Goal: Transaction & Acquisition: Obtain resource

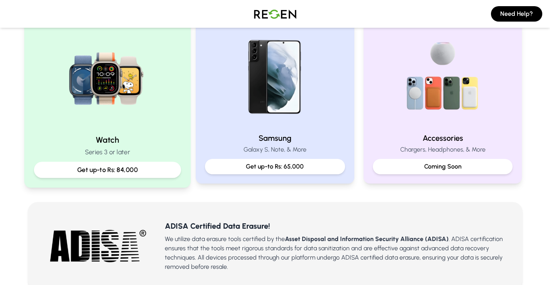
scroll to position [154, 0]
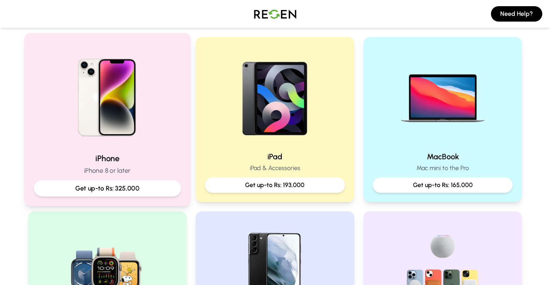
click at [106, 132] on img at bounding box center [107, 95] width 104 height 104
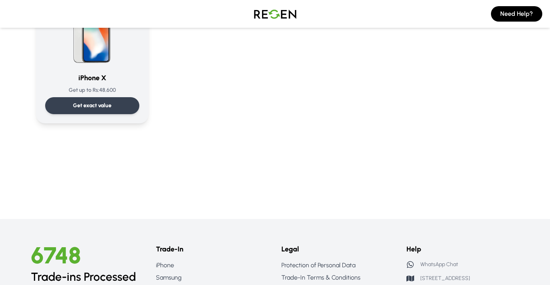
scroll to position [926, 0]
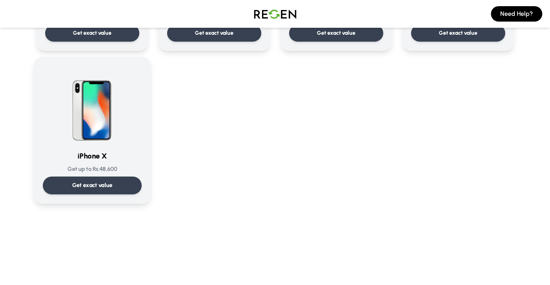
click at [84, 114] on img at bounding box center [92, 105] width 78 height 78
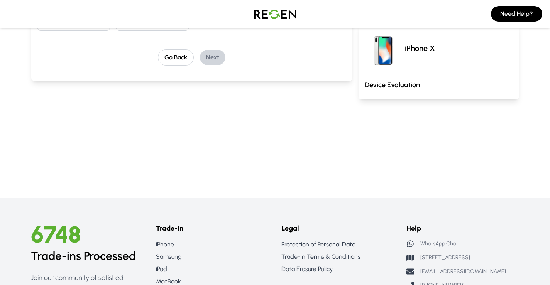
scroll to position [39, 0]
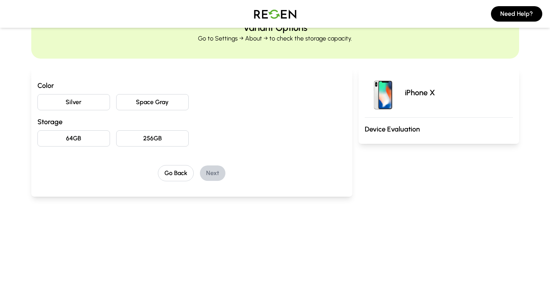
click at [417, 130] on h3 "Device Evaluation" at bounding box center [439, 129] width 148 height 11
click at [394, 132] on h3 "Device Evaluation" at bounding box center [439, 129] width 148 height 11
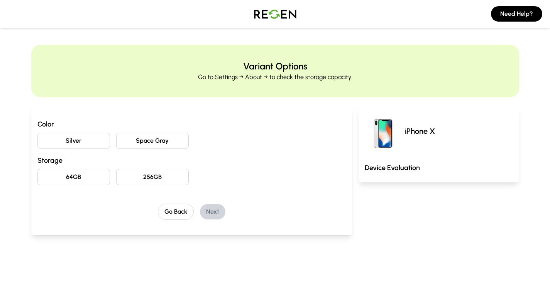
click at [200, 210] on div "Go Back Next" at bounding box center [191, 212] width 309 height 16
click at [147, 179] on button "256GB" at bounding box center [152, 177] width 73 height 16
click at [137, 145] on button "Space Gray" at bounding box center [152, 141] width 73 height 16
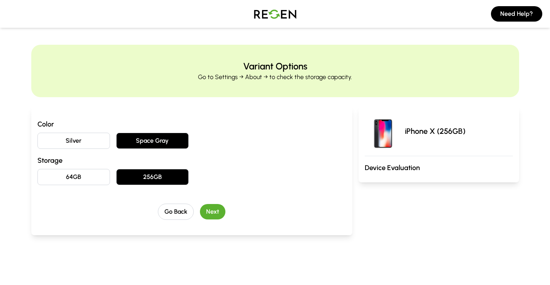
click at [98, 138] on button "Silver" at bounding box center [73, 141] width 73 height 16
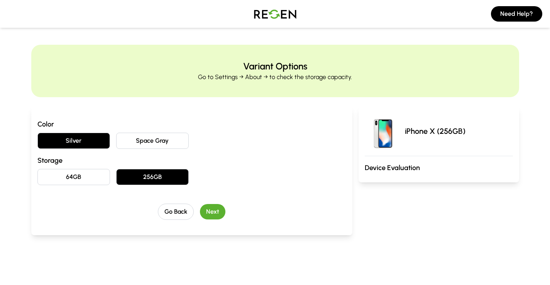
click at [206, 212] on button "Next" at bounding box center [212, 211] width 25 height 15
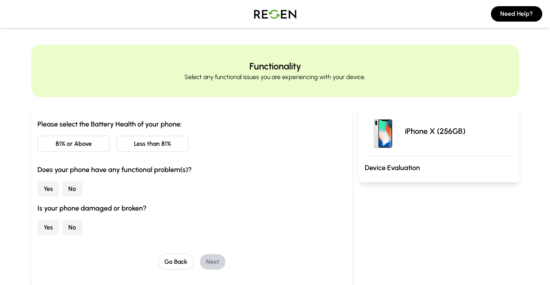
click at [79, 144] on button "81% or Above" at bounding box center [73, 144] width 73 height 16
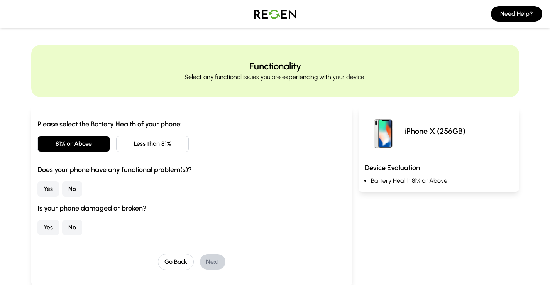
click at [74, 192] on button "No" at bounding box center [72, 188] width 20 height 15
click at [74, 226] on button "No" at bounding box center [72, 227] width 20 height 15
click at [215, 262] on button "Next" at bounding box center [212, 261] width 25 height 15
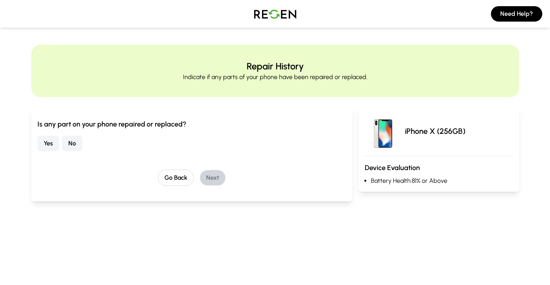
click at [71, 144] on button "No" at bounding box center [72, 143] width 20 height 15
click at [211, 178] on button "Next" at bounding box center [212, 177] width 25 height 15
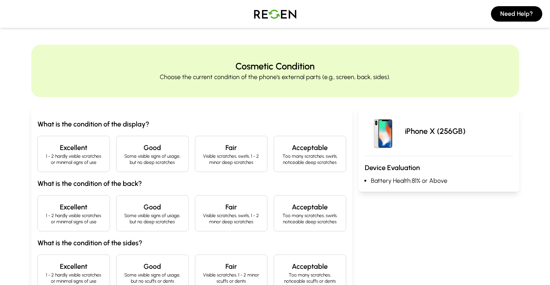
click at [69, 155] on p "1 - 2 hardly visible scratches or minimal signs of use" at bounding box center [73, 159] width 59 height 12
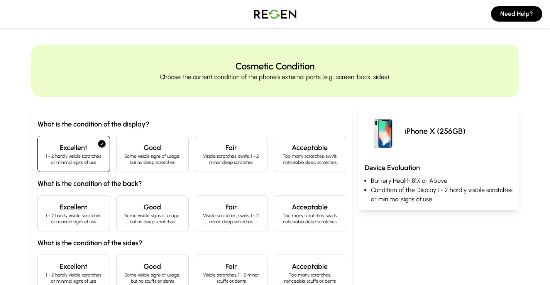
click at [90, 212] on h4 "Excellent" at bounding box center [73, 207] width 59 height 11
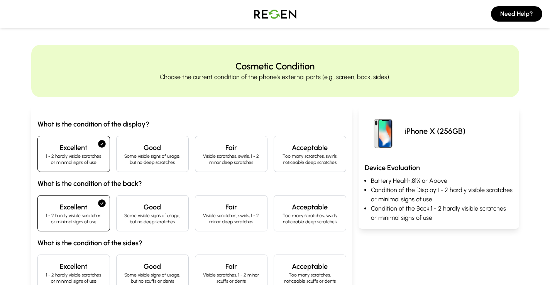
scroll to position [77, 0]
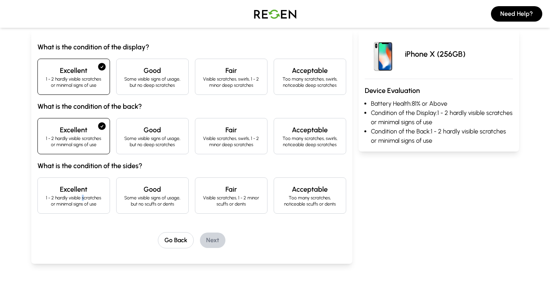
click at [83, 200] on p "1 - 2 hardly visible scratches or minimal signs of use" at bounding box center [73, 201] width 59 height 12
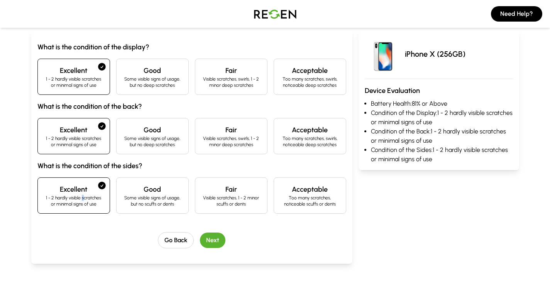
scroll to position [193, 0]
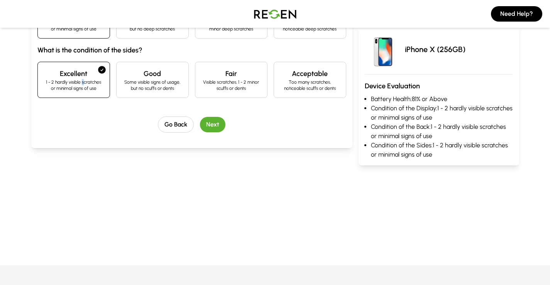
click at [207, 124] on button "Next" at bounding box center [212, 124] width 25 height 15
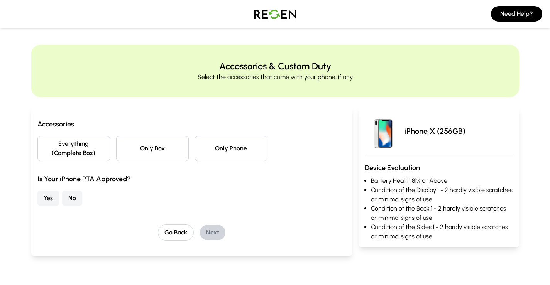
click at [40, 199] on button "Yes" at bounding box center [48, 198] width 22 height 15
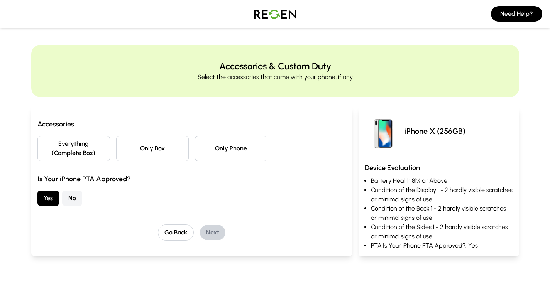
click at [70, 199] on button "No" at bounding box center [72, 198] width 20 height 15
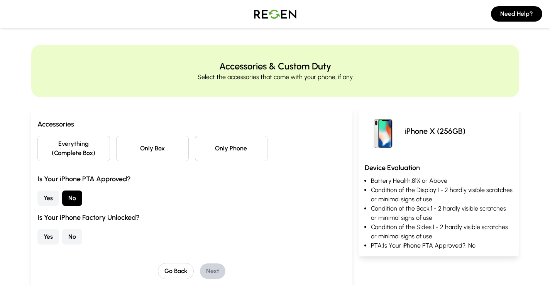
click at [50, 201] on button "Yes" at bounding box center [48, 198] width 22 height 15
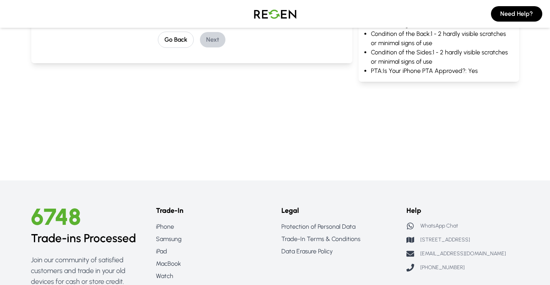
scroll to position [39, 0]
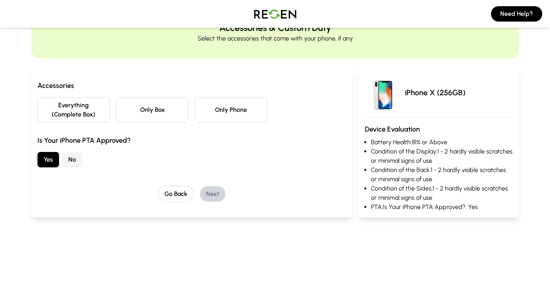
click at [88, 112] on button "Everything (Complete Box)" at bounding box center [73, 109] width 73 height 25
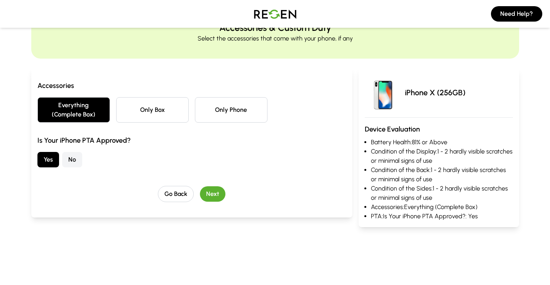
click at [238, 115] on button "Only Phone" at bounding box center [231, 109] width 73 height 25
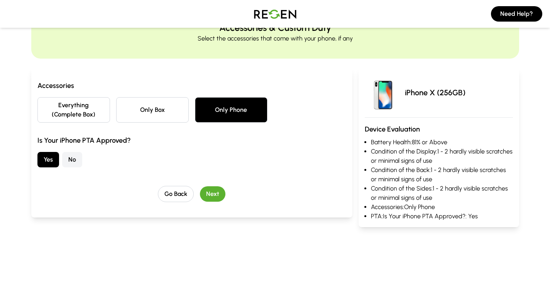
click at [212, 194] on button "Next" at bounding box center [212, 193] width 25 height 15
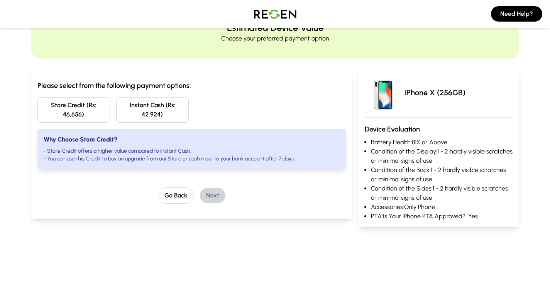
scroll to position [0, 0]
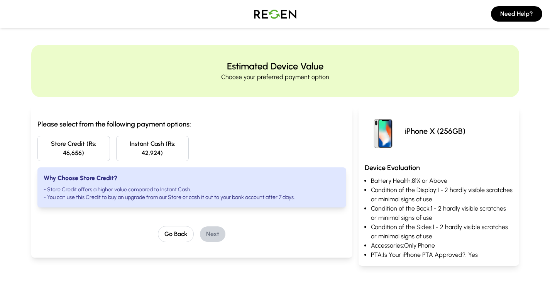
click at [155, 151] on button "Instant Cash (Rs: 42,924)" at bounding box center [152, 148] width 73 height 25
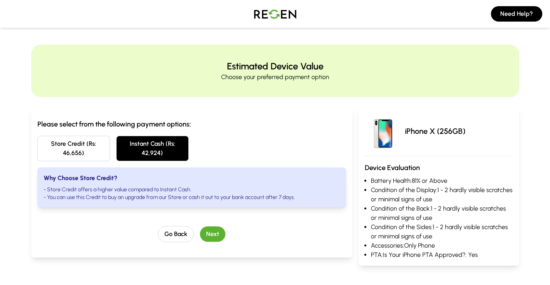
click at [214, 236] on button "Next" at bounding box center [212, 234] width 25 height 15
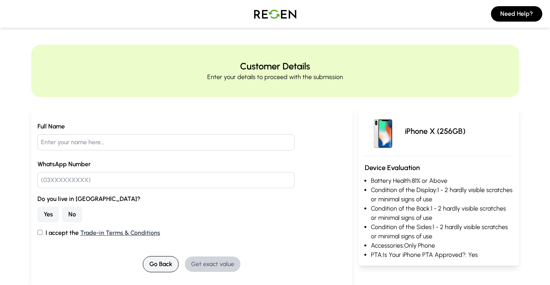
click at [163, 262] on button "Go Back" at bounding box center [161, 264] width 36 height 16
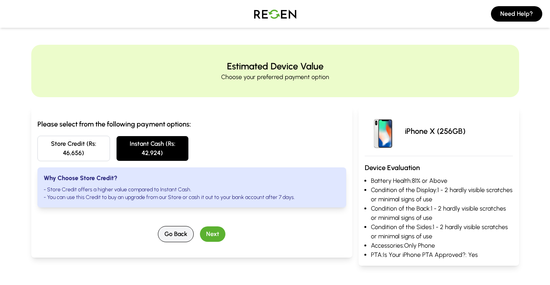
click at [177, 238] on button "Go Back" at bounding box center [176, 234] width 36 height 16
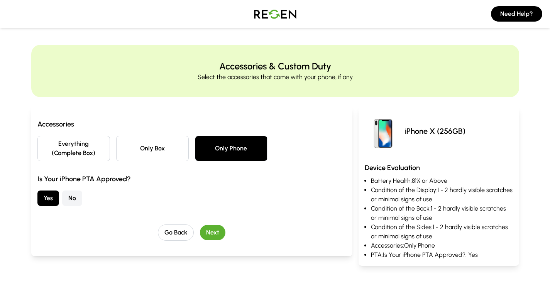
click at [78, 153] on button "Everything (Complete Box)" at bounding box center [73, 148] width 73 height 25
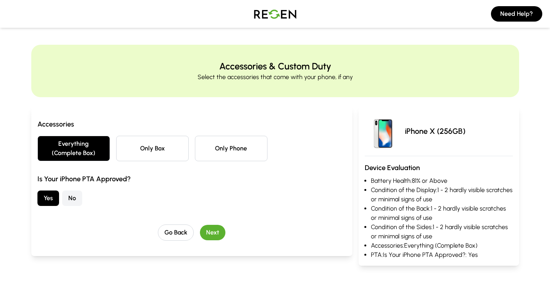
click at [219, 229] on button "Next" at bounding box center [212, 232] width 25 height 15
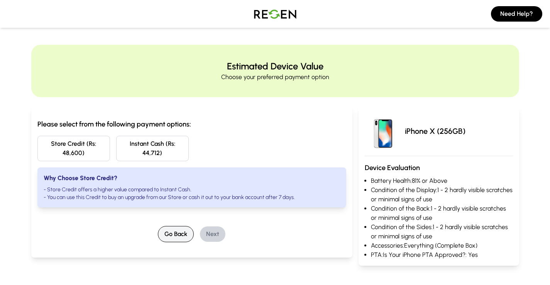
click at [183, 235] on button "Go Back" at bounding box center [176, 234] width 36 height 16
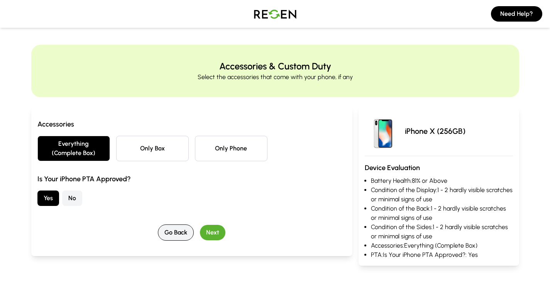
click at [183, 235] on button "Go Back" at bounding box center [176, 233] width 36 height 16
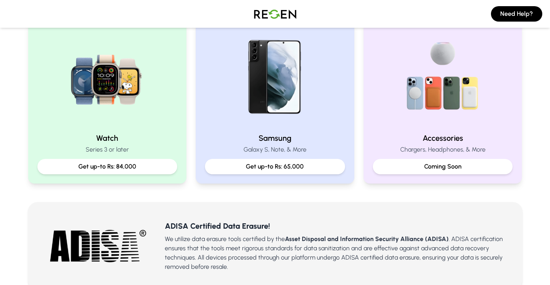
scroll to position [154, 0]
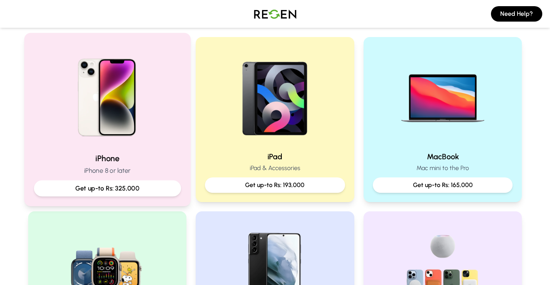
click at [102, 154] on h2 "iPhone" at bounding box center [107, 158] width 147 height 11
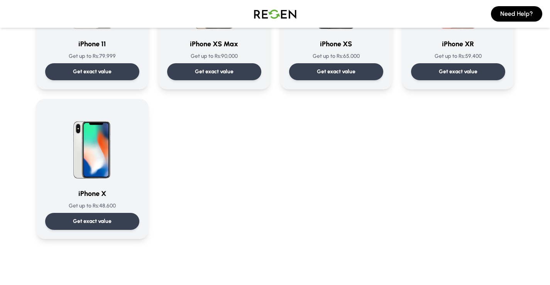
scroll to position [772, 0]
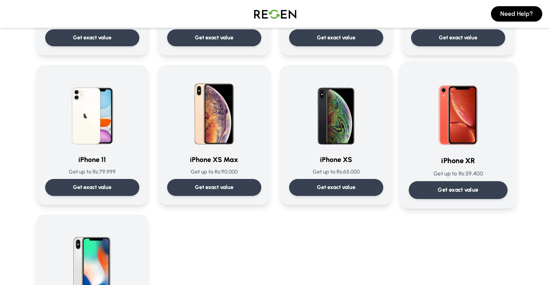
click at [465, 186] on div "Get exact value" at bounding box center [457, 190] width 99 height 18
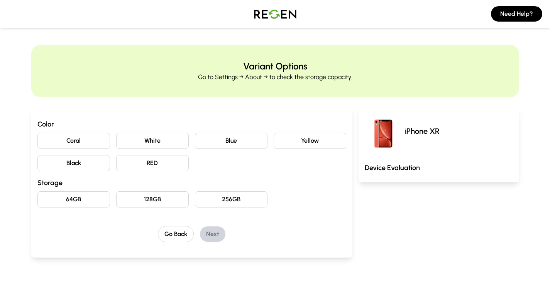
click at [77, 146] on button "Coral" at bounding box center [73, 141] width 73 height 16
click at [129, 142] on button "White" at bounding box center [152, 141] width 73 height 16
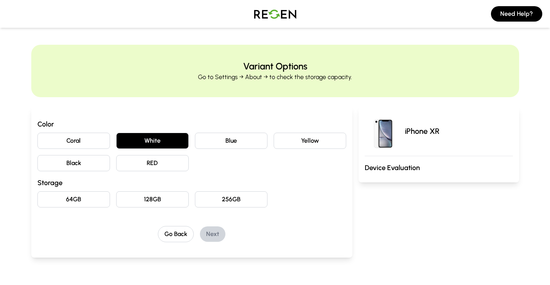
click at [229, 141] on button "Blue" at bounding box center [231, 141] width 73 height 16
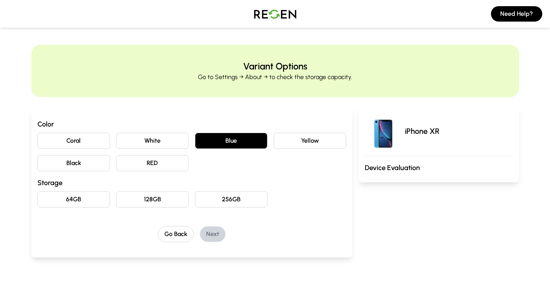
click at [163, 143] on button "White" at bounding box center [152, 141] width 73 height 16
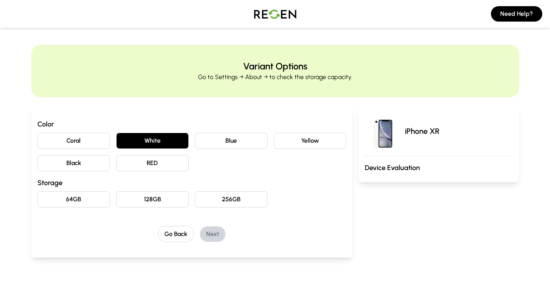
click at [92, 141] on button "Coral" at bounding box center [73, 141] width 73 height 16
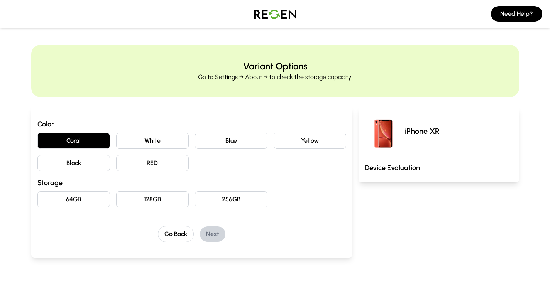
click at [310, 140] on button "Yellow" at bounding box center [310, 141] width 73 height 16
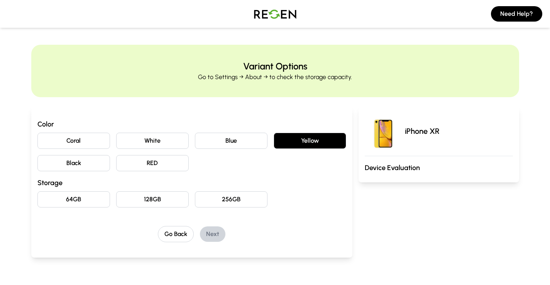
click at [71, 164] on button "Black" at bounding box center [73, 163] width 73 height 16
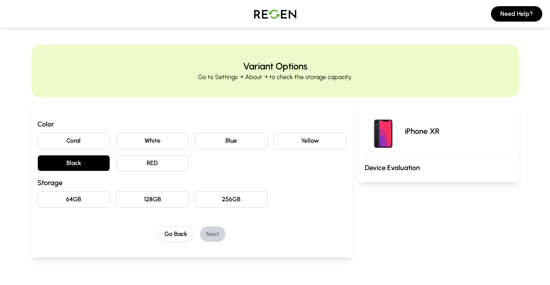
click at [154, 163] on button "RED" at bounding box center [152, 163] width 73 height 16
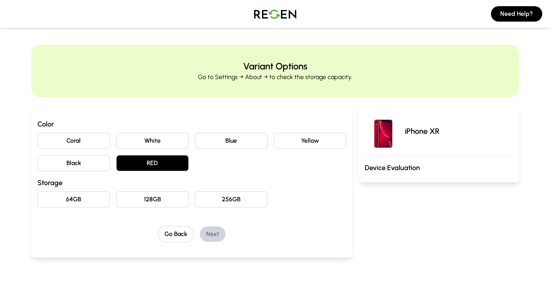
click at [244, 197] on button "256GB" at bounding box center [231, 199] width 73 height 16
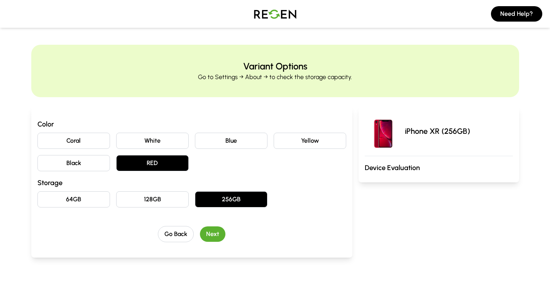
click at [164, 201] on button "128GB" at bounding box center [152, 199] width 73 height 16
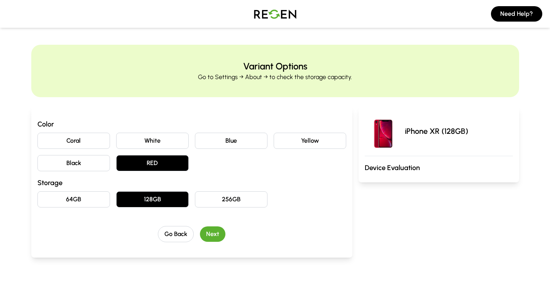
click at [209, 228] on button "Next" at bounding box center [212, 234] width 25 height 15
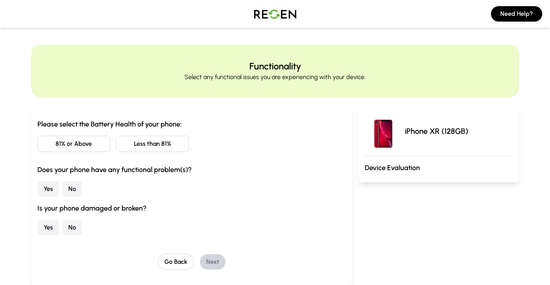
click at [90, 148] on button "81% or Above" at bounding box center [73, 144] width 73 height 16
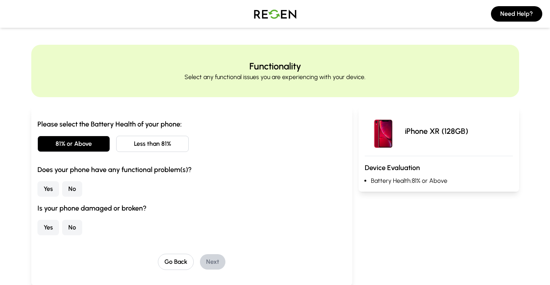
click at [72, 193] on button "No" at bounding box center [72, 188] width 20 height 15
click at [70, 225] on button "No" at bounding box center [72, 227] width 20 height 15
click at [221, 262] on button "Next" at bounding box center [212, 261] width 25 height 15
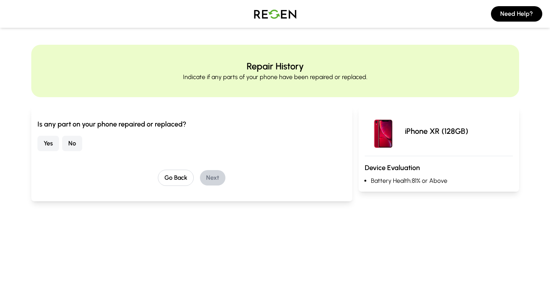
click at [74, 143] on button "No" at bounding box center [72, 143] width 20 height 15
click at [215, 182] on button "Next" at bounding box center [212, 177] width 25 height 15
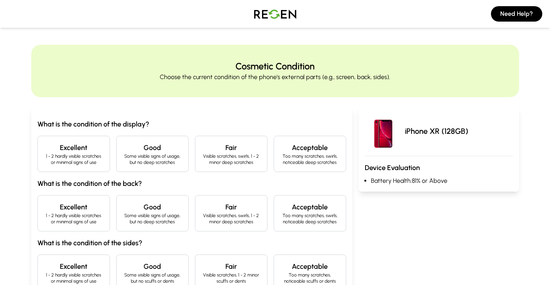
click at [68, 149] on h4 "Excellent" at bounding box center [73, 147] width 59 height 11
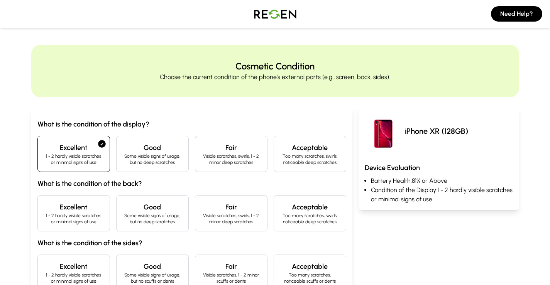
click at [74, 206] on h4 "Excellent" at bounding box center [73, 207] width 59 height 11
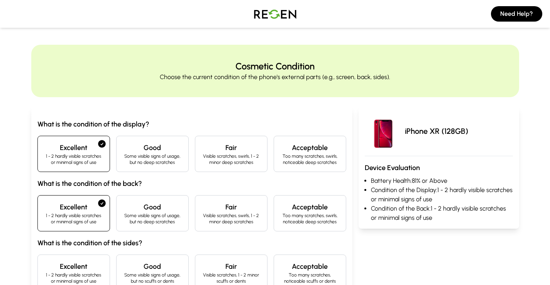
click at [60, 276] on p "1 - 2 hardly visible scratches or minimal signs of use" at bounding box center [73, 278] width 59 height 12
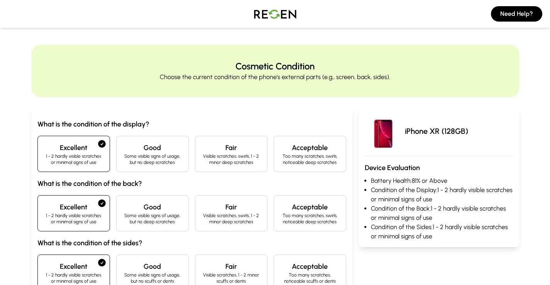
scroll to position [232, 0]
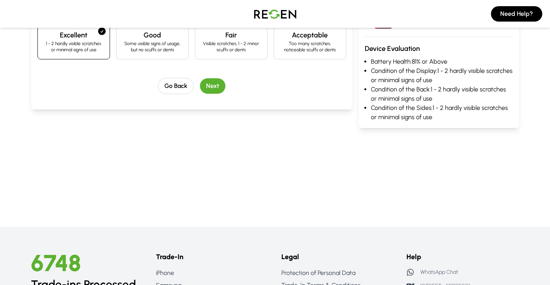
click at [217, 90] on button "Next" at bounding box center [212, 85] width 25 height 15
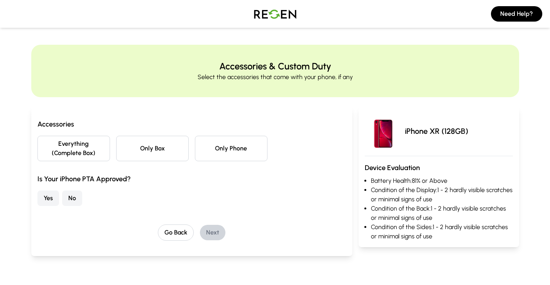
click at [164, 151] on button "Only Box" at bounding box center [152, 148] width 73 height 25
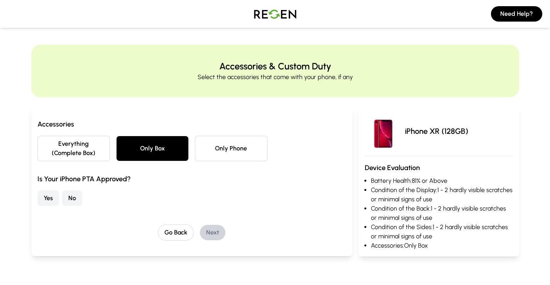
click at [44, 198] on button "Yes" at bounding box center [48, 198] width 22 height 15
click at [217, 234] on button "Next" at bounding box center [212, 232] width 25 height 15
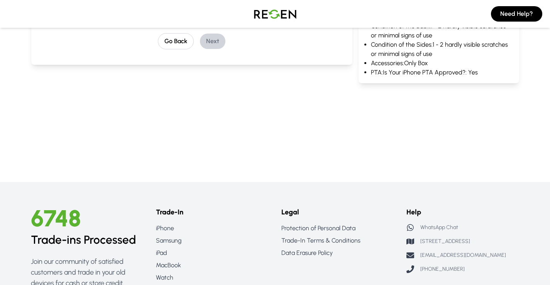
scroll to position [455, 0]
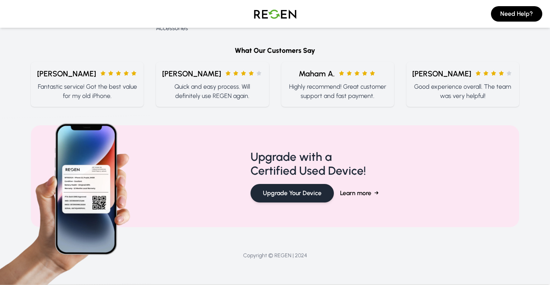
click at [300, 197] on button "Upgrade Your Device" at bounding box center [292, 193] width 83 height 19
